Goal: Information Seeking & Learning: Learn about a topic

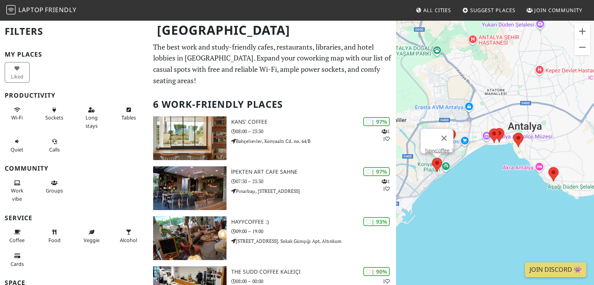
click at [435, 168] on div at bounding box center [437, 165] width 10 height 14
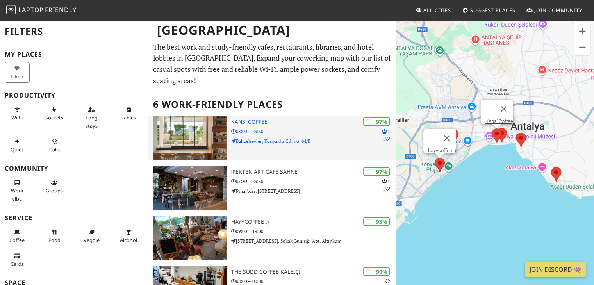
click at [280, 128] on p "08:00 – 23:30" at bounding box center [313, 131] width 165 height 7
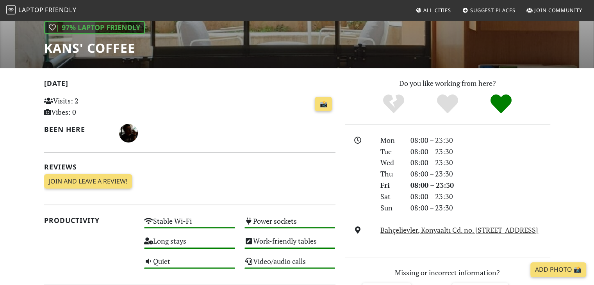
scroll to position [42, 0]
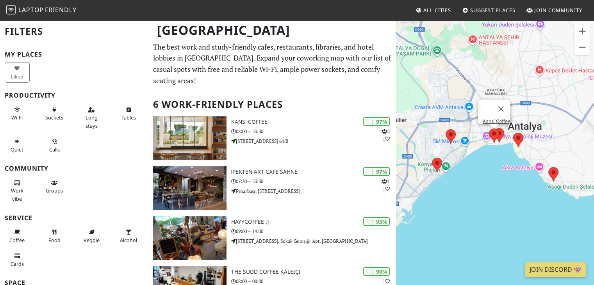
click at [489, 128] on area at bounding box center [489, 128] width 0 height 0
click at [494, 128] on area at bounding box center [494, 128] width 0 height 0
click at [513, 133] on area at bounding box center [513, 133] width 0 height 0
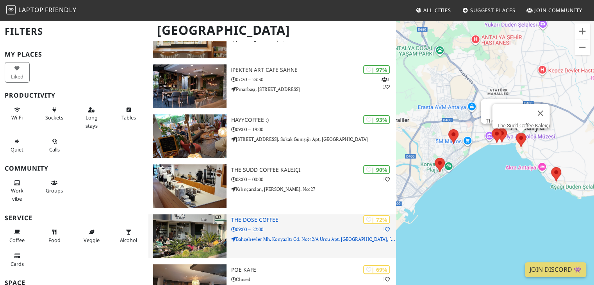
scroll to position [104, 0]
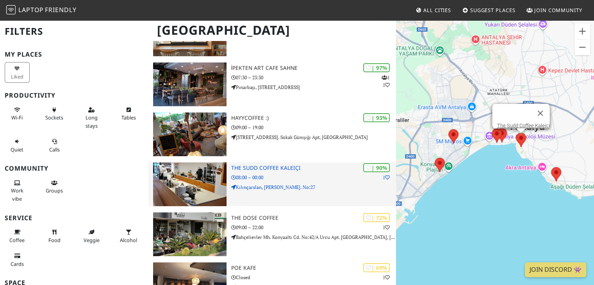
click at [333, 174] on p "08:00 – 00:00" at bounding box center [313, 177] width 165 height 7
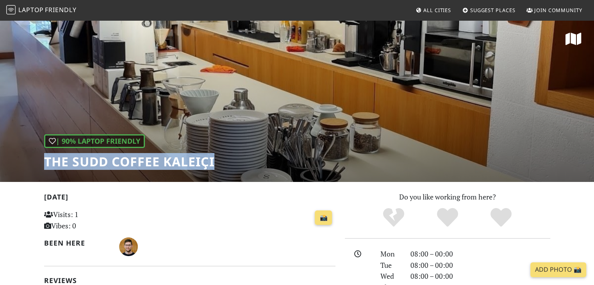
drag, startPoint x: 41, startPoint y: 165, endPoint x: 216, endPoint y: 162, distance: 175.7
click at [216, 162] on div "| 90% Laptop Friendly The Sudd Coffee Kaleiçi" at bounding box center [297, 101] width 594 height 162
copy h1 "The Sudd Coffee Kaleiçi"
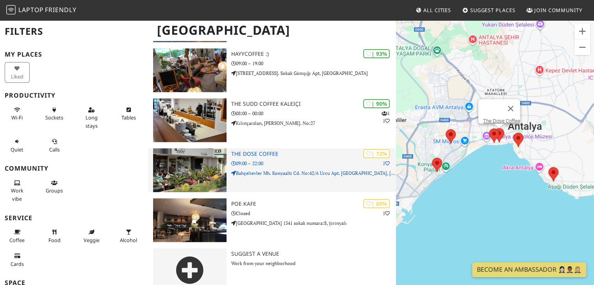
scroll to position [170, 0]
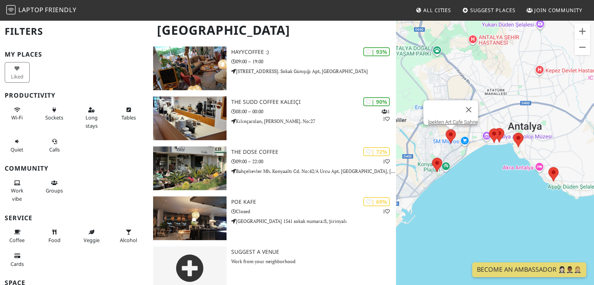
click at [446, 129] on area at bounding box center [446, 129] width 0 height 0
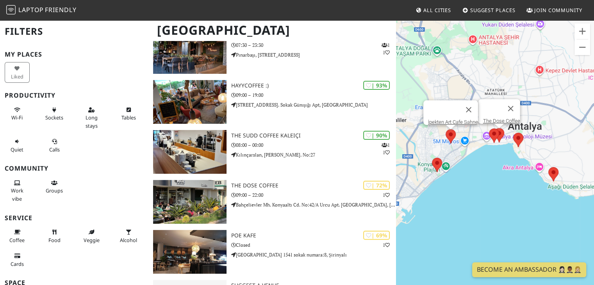
scroll to position [66, 0]
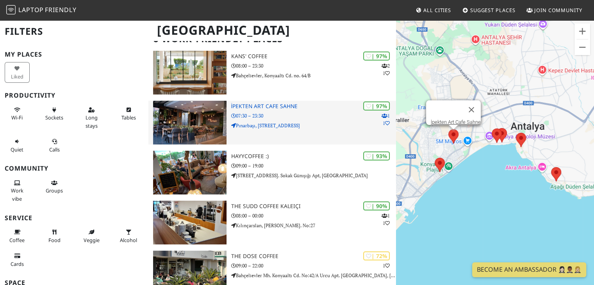
click at [303, 112] on p "07:30 – 23:30" at bounding box center [313, 115] width 165 height 7
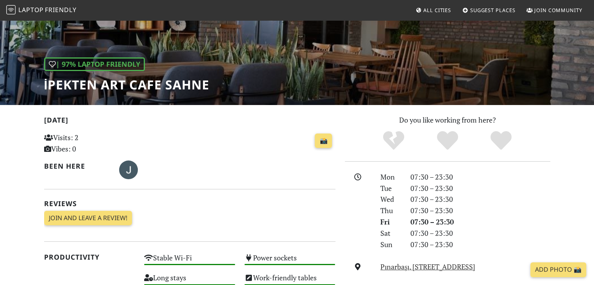
scroll to position [78, 0]
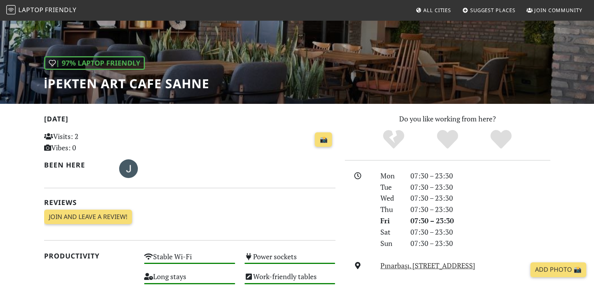
click at [103, 77] on h1 "İpekten Art Cafe Sahne" at bounding box center [127, 83] width 166 height 15
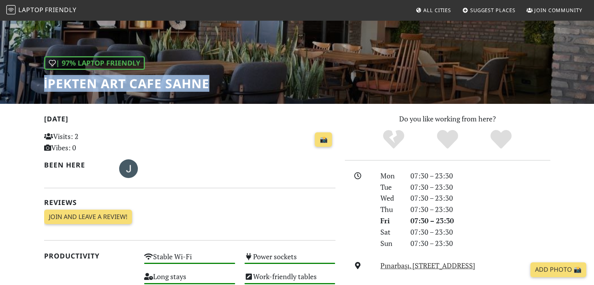
click at [103, 77] on h1 "İpekten Art Cafe Sahne" at bounding box center [127, 83] width 166 height 15
copy div "İpekten Art Cafe Sahne"
